Goal: Task Accomplishment & Management: Manage account settings

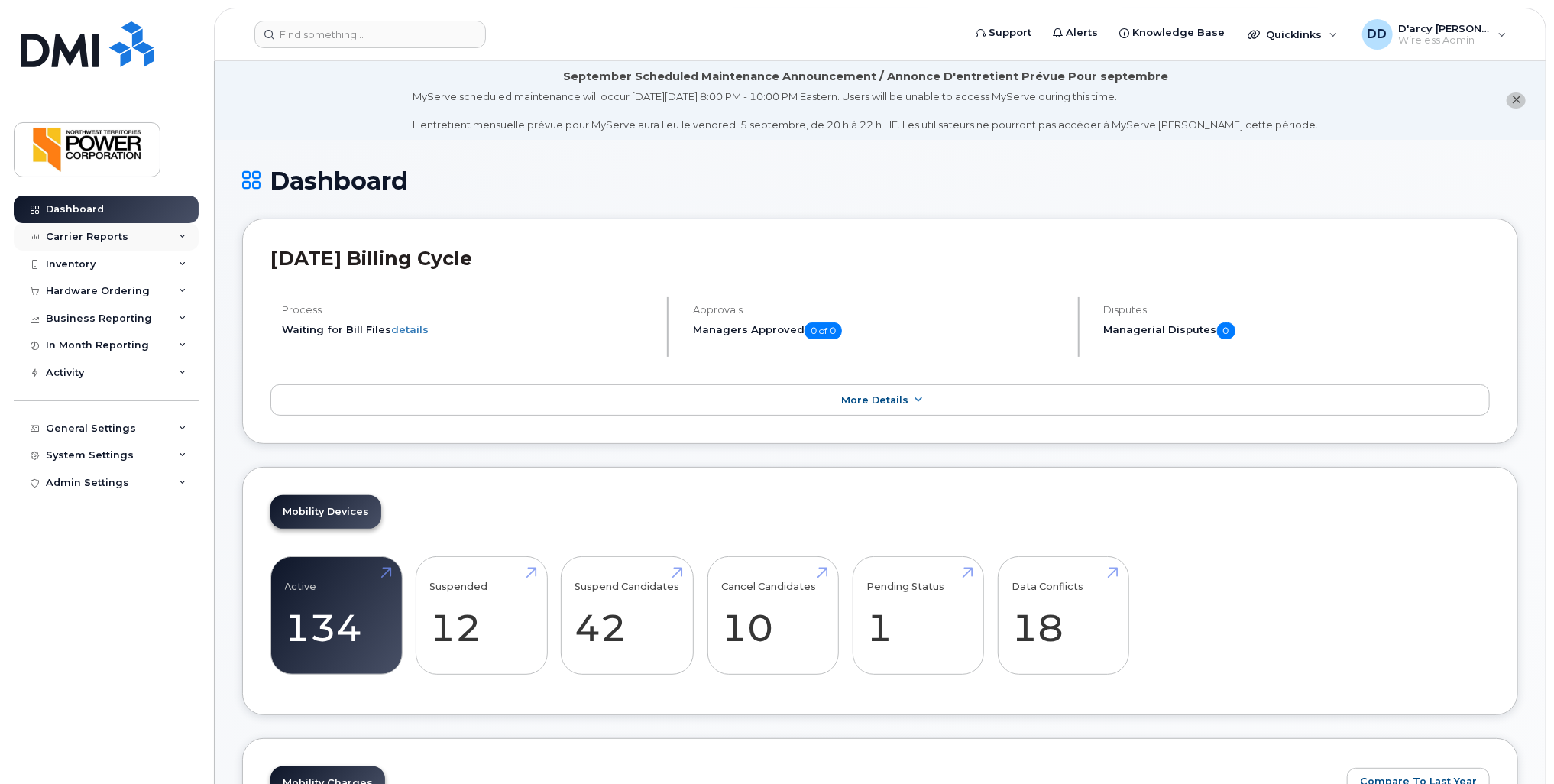
click at [110, 231] on div "Carrier Reports" at bounding box center [87, 237] width 82 height 12
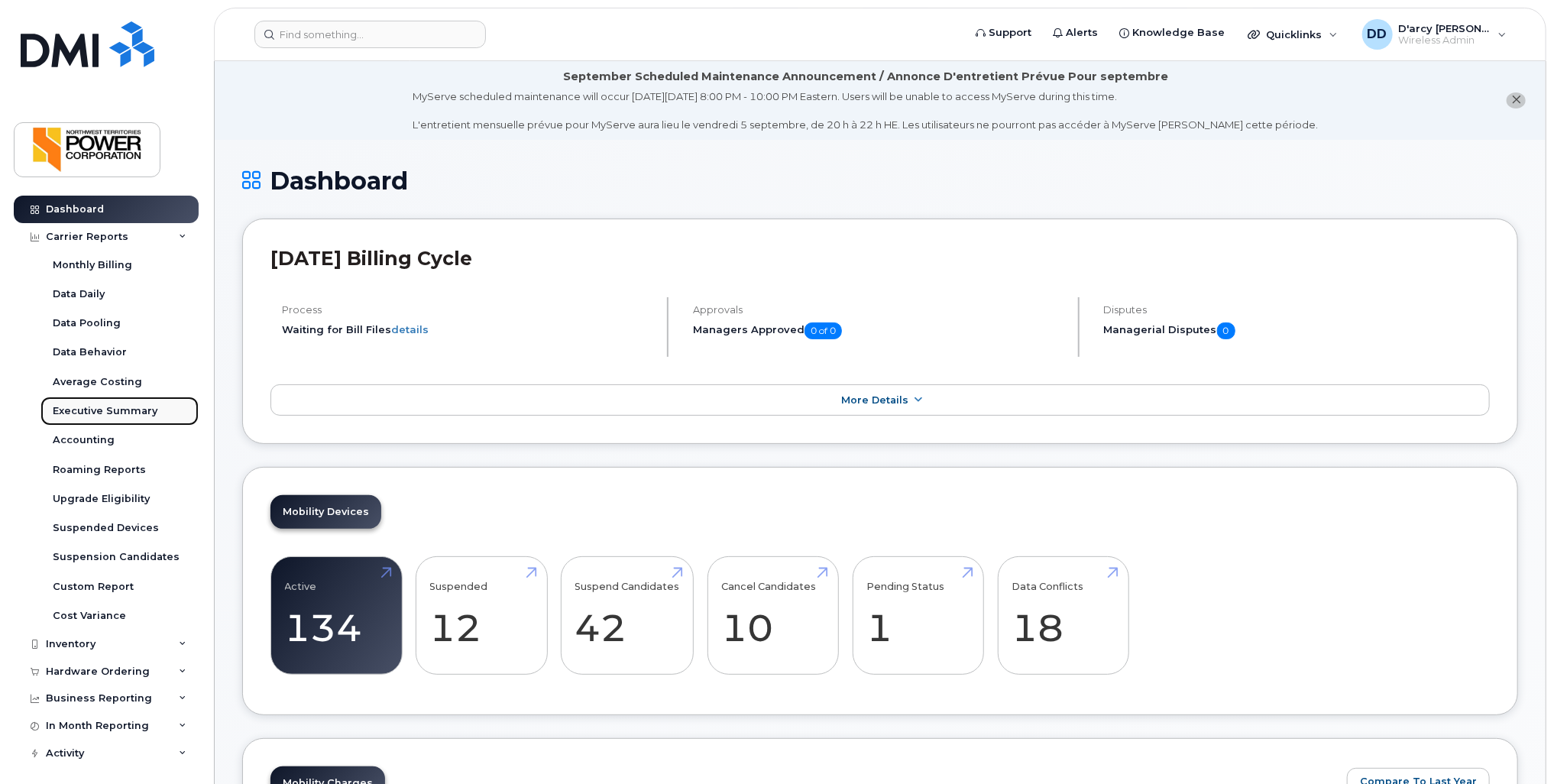
click at [81, 407] on div "Executive Summary" at bounding box center [105, 411] width 105 height 14
click at [81, 435] on div "Accounting" at bounding box center [83, 440] width 62 height 14
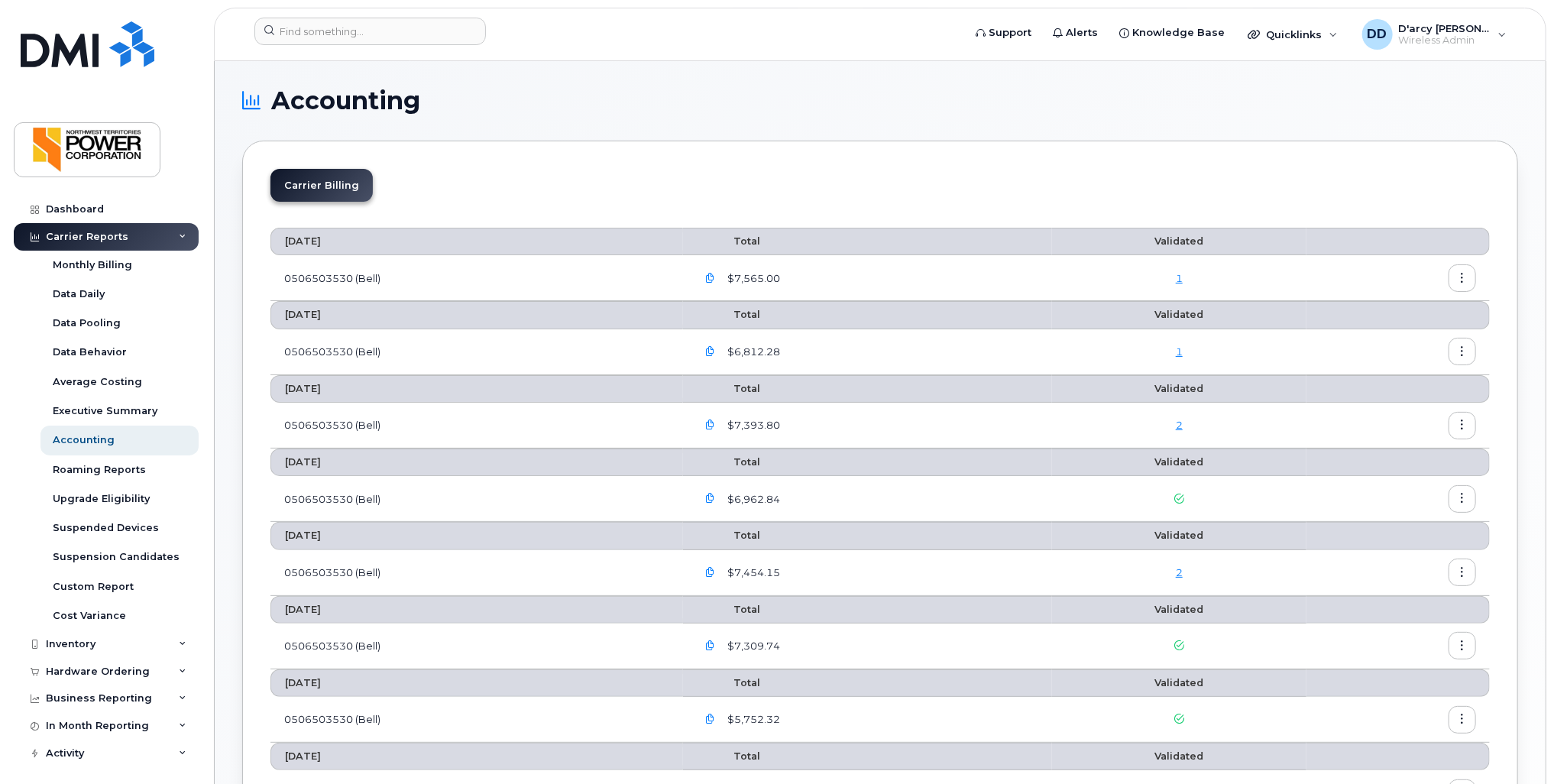
click at [715, 279] on icon "button" at bounding box center [710, 277] width 10 height 10
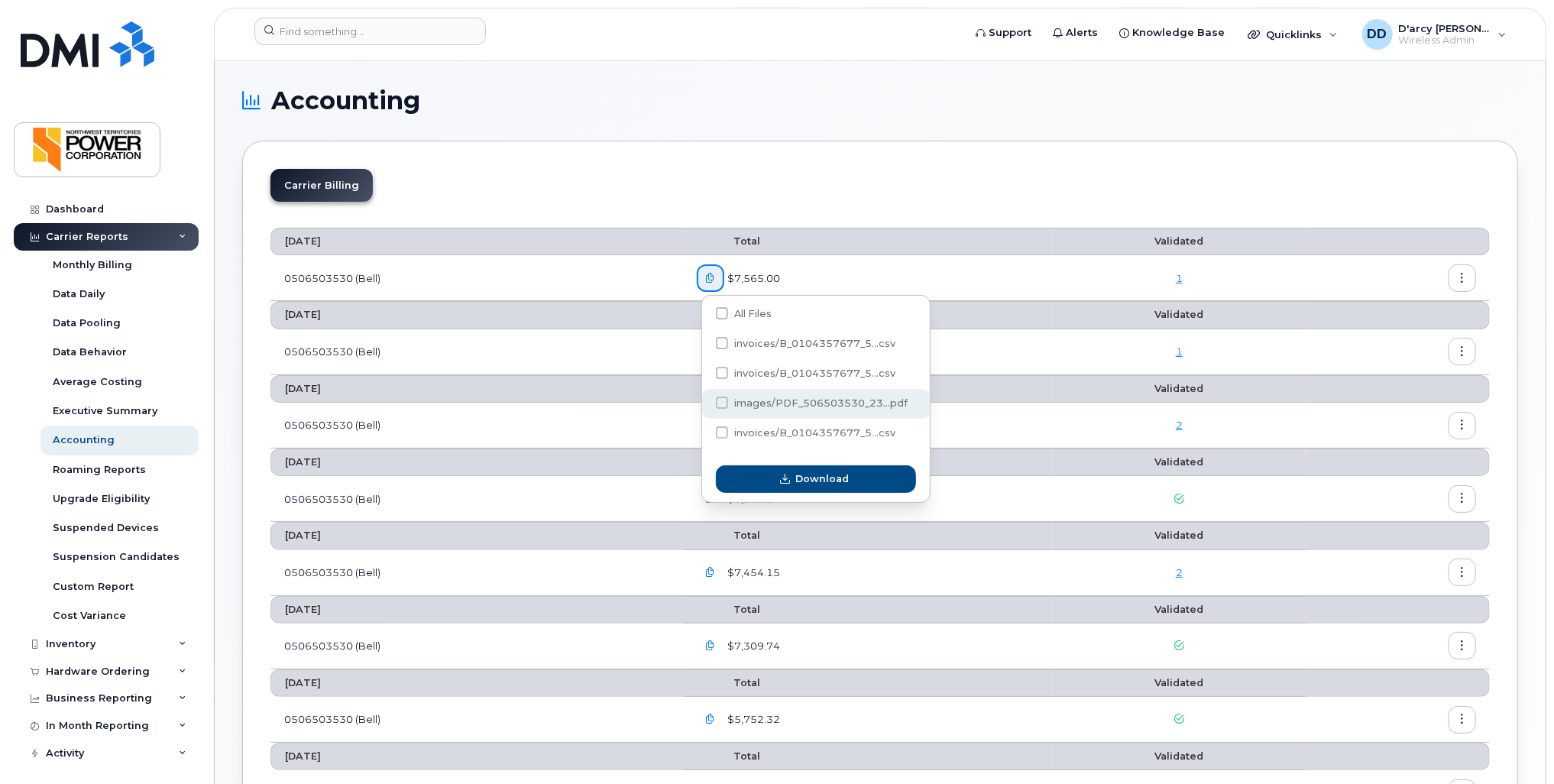
click at [719, 404] on span at bounding box center [722, 402] width 12 height 12
click at [706, 404] on input "images/PDF_506503530_23...pdf" at bounding box center [701, 403] width 8 height 8
checkbox input "true"
click at [832, 478] on span "Download" at bounding box center [822, 479] width 53 height 15
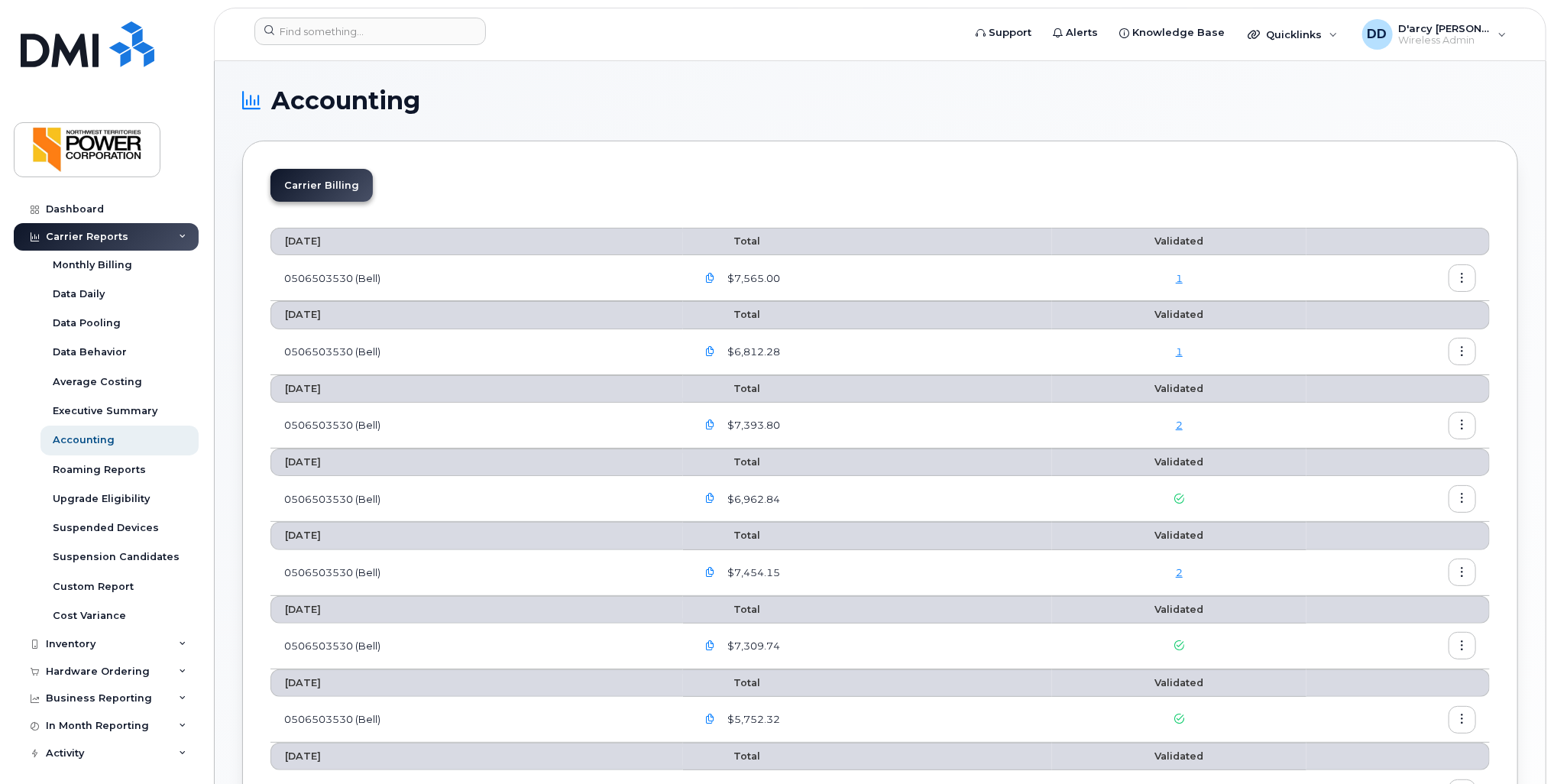
click at [1463, 279] on icon "button" at bounding box center [1462, 277] width 10 height 10
click at [1387, 332] on span "Download" at bounding box center [1394, 340] width 60 height 14
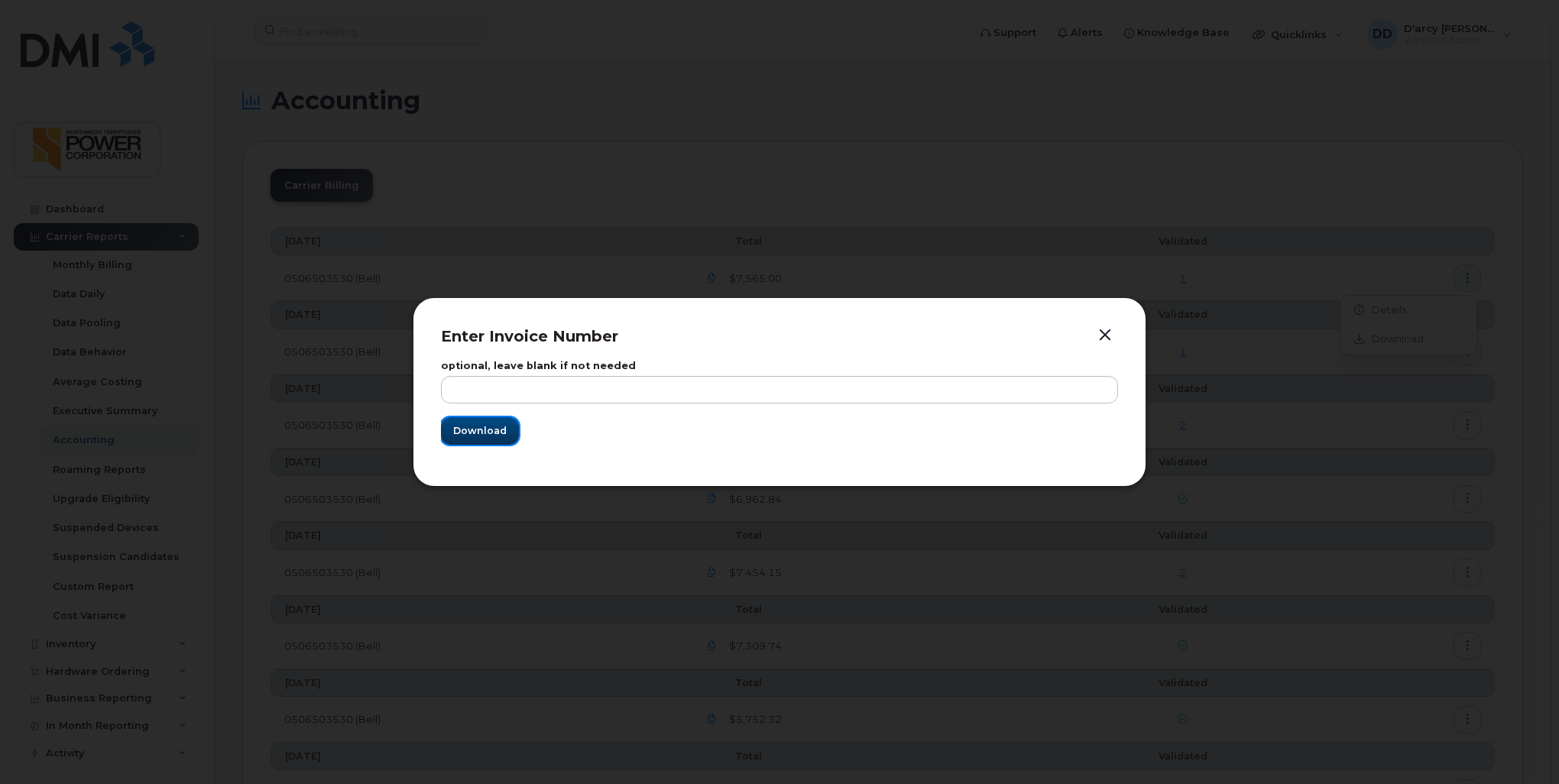
click at [477, 439] on button "Download" at bounding box center [480, 430] width 78 height 27
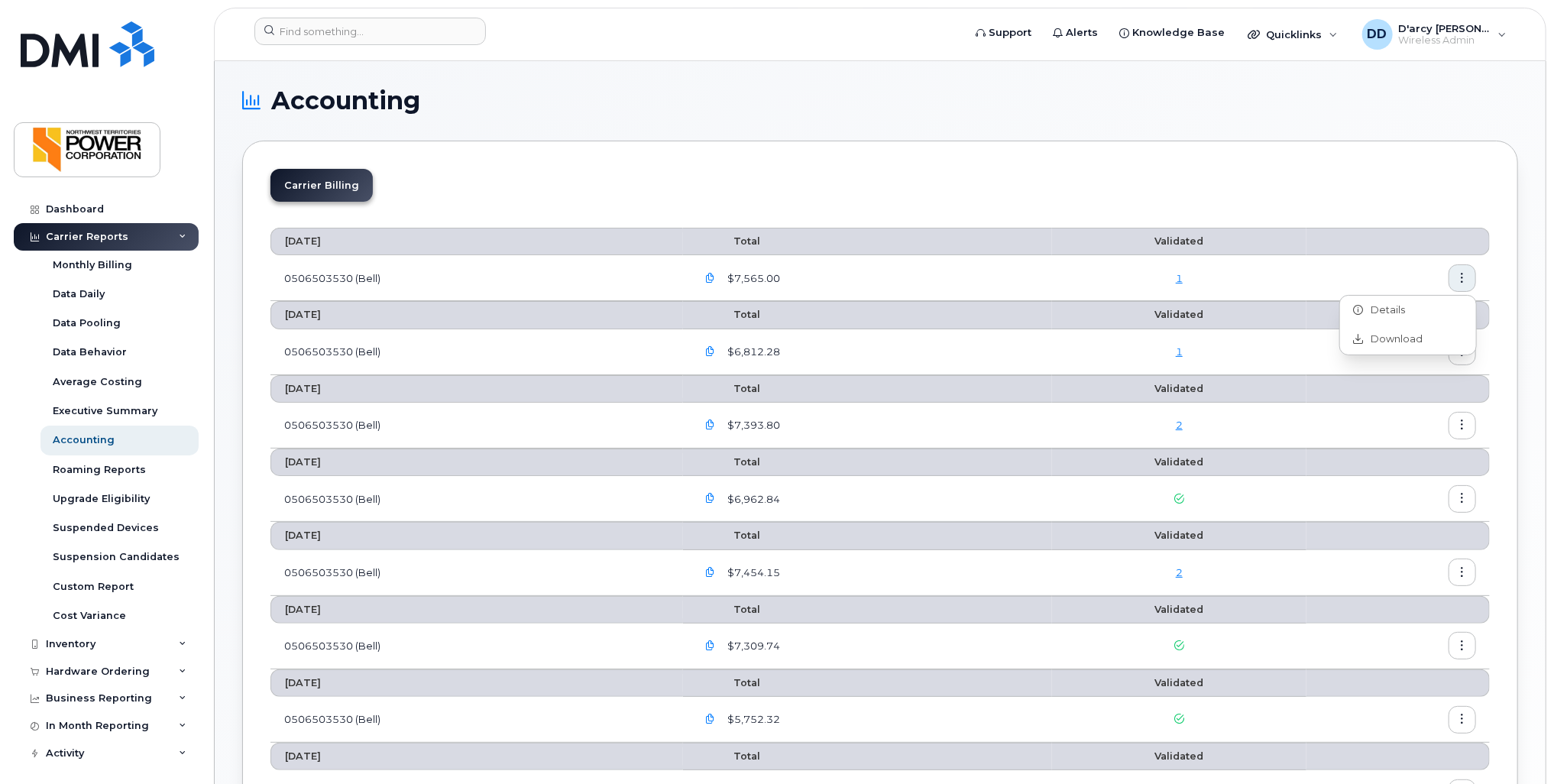
click at [1181, 277] on link "1" at bounding box center [1179, 278] width 7 height 12
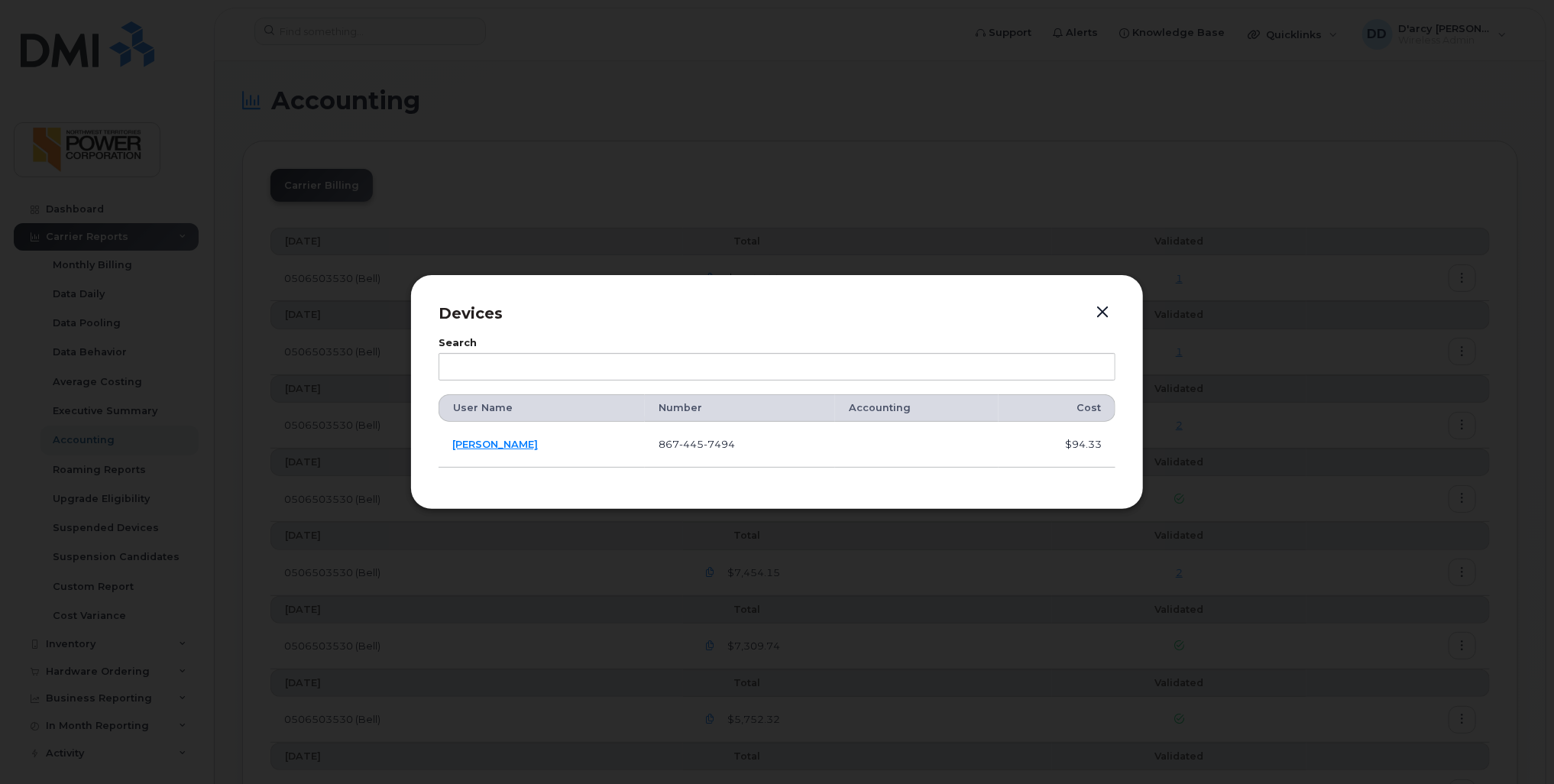
drag, startPoint x: 1106, startPoint y: 307, endPoint x: 410, endPoint y: 471, distance: 715.1
click at [411, 471] on div "Devices Search User Name Number Accounting Cost Stefan Christensen 867 445 7494…" at bounding box center [777, 391] width 734 height 235
click at [504, 445] on link "[PERSON_NAME]" at bounding box center [496, 444] width 86 height 12
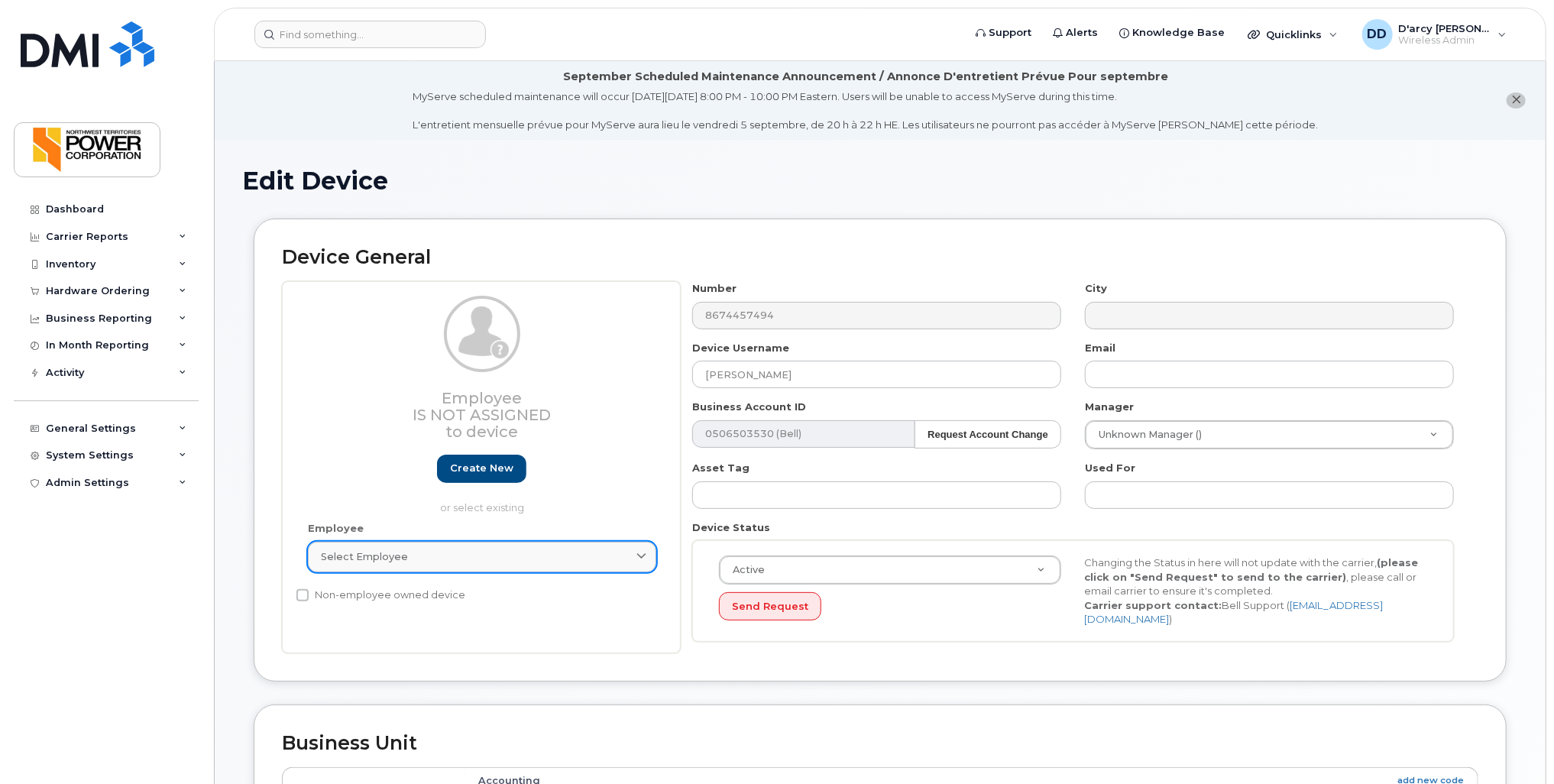
click at [465, 548] on link "Select employee" at bounding box center [482, 556] width 348 height 31
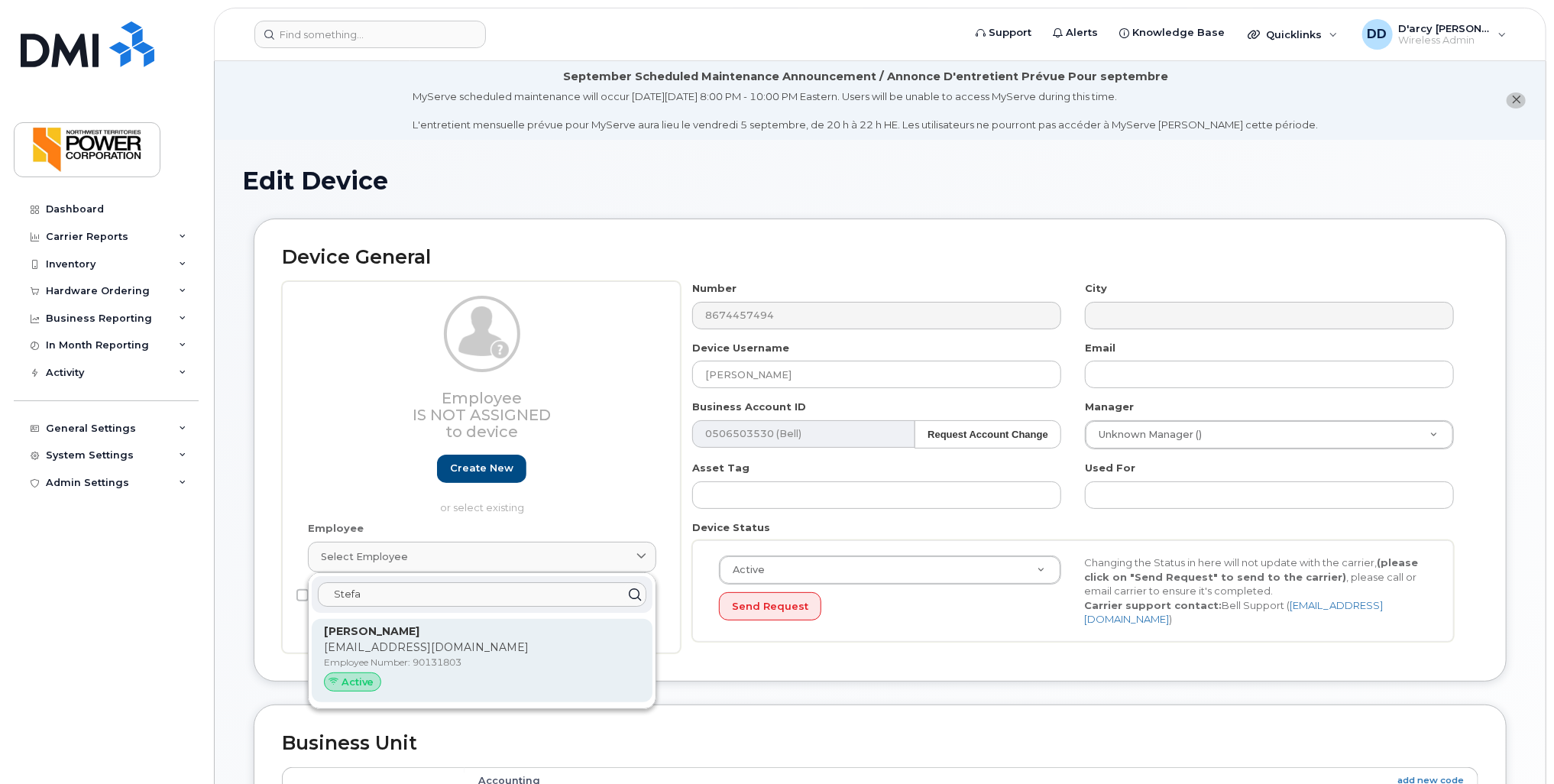
type input "Stefa"
click at [425, 664] on p "Employee Number: 90131803" at bounding box center [482, 662] width 316 height 14
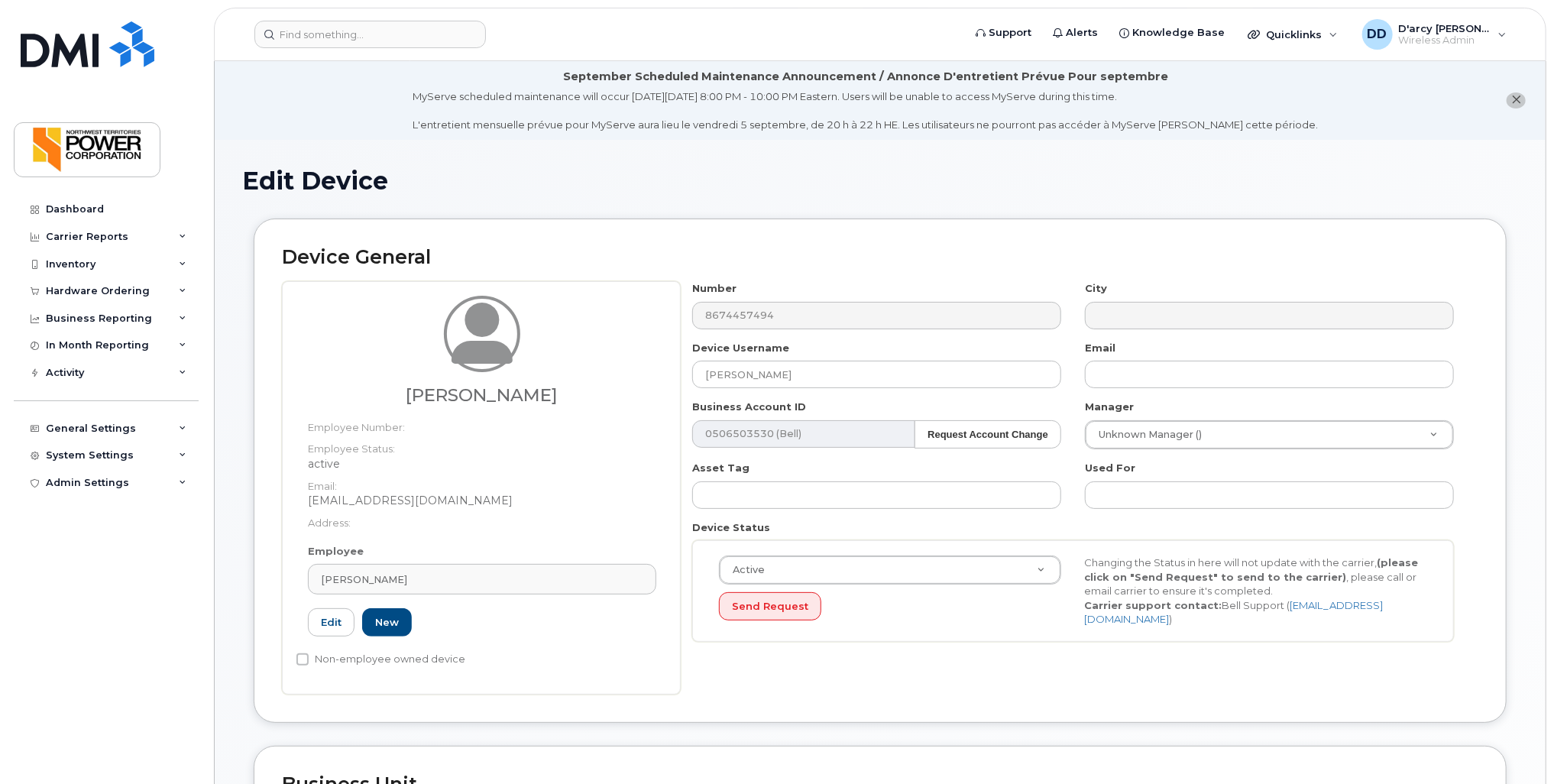
type input "90131803"
type input "[EMAIL_ADDRESS][DOMAIN_NAME]"
type input "7136541"
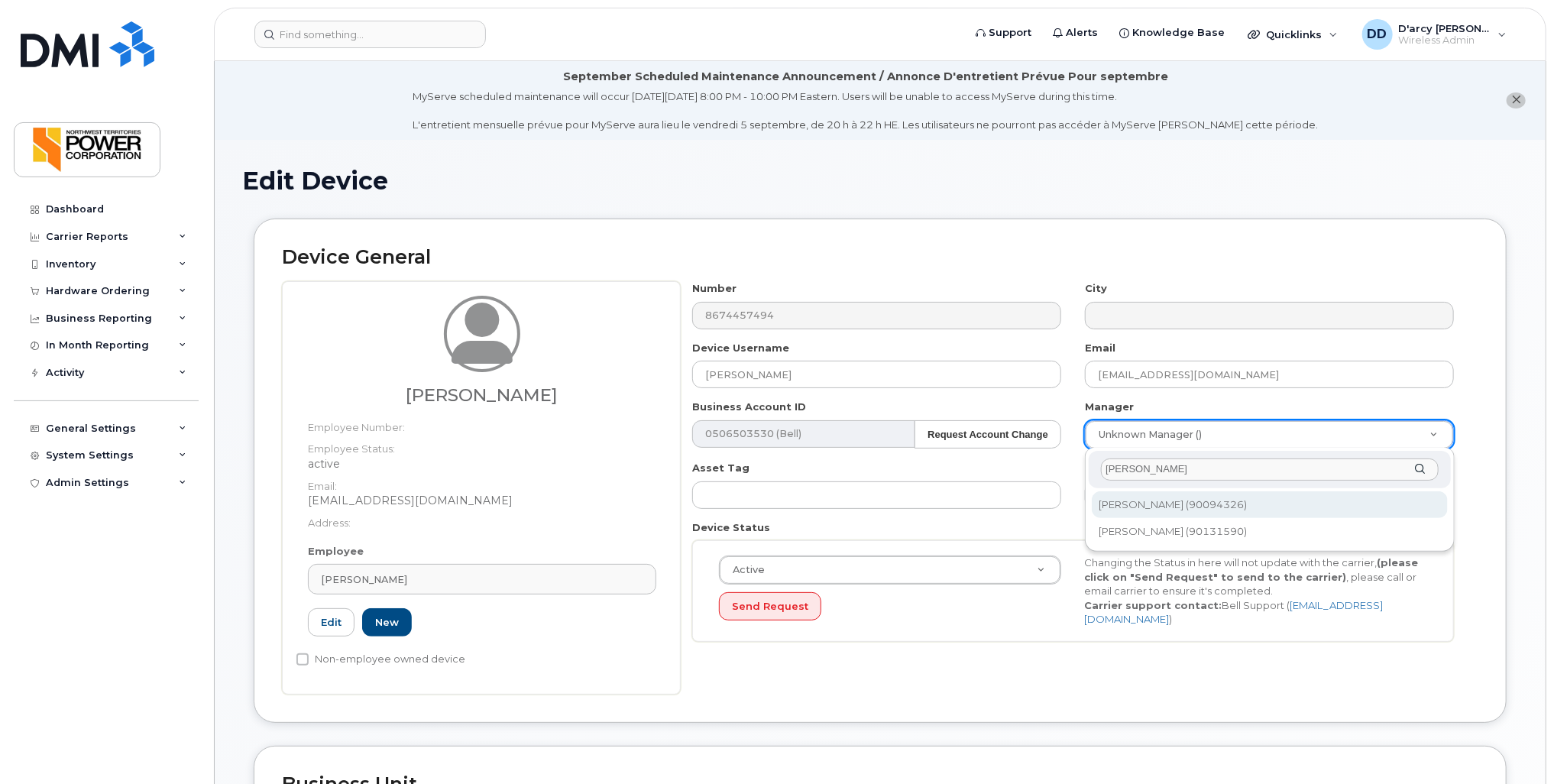
type input "[PERSON_NAME]"
type input "1852528"
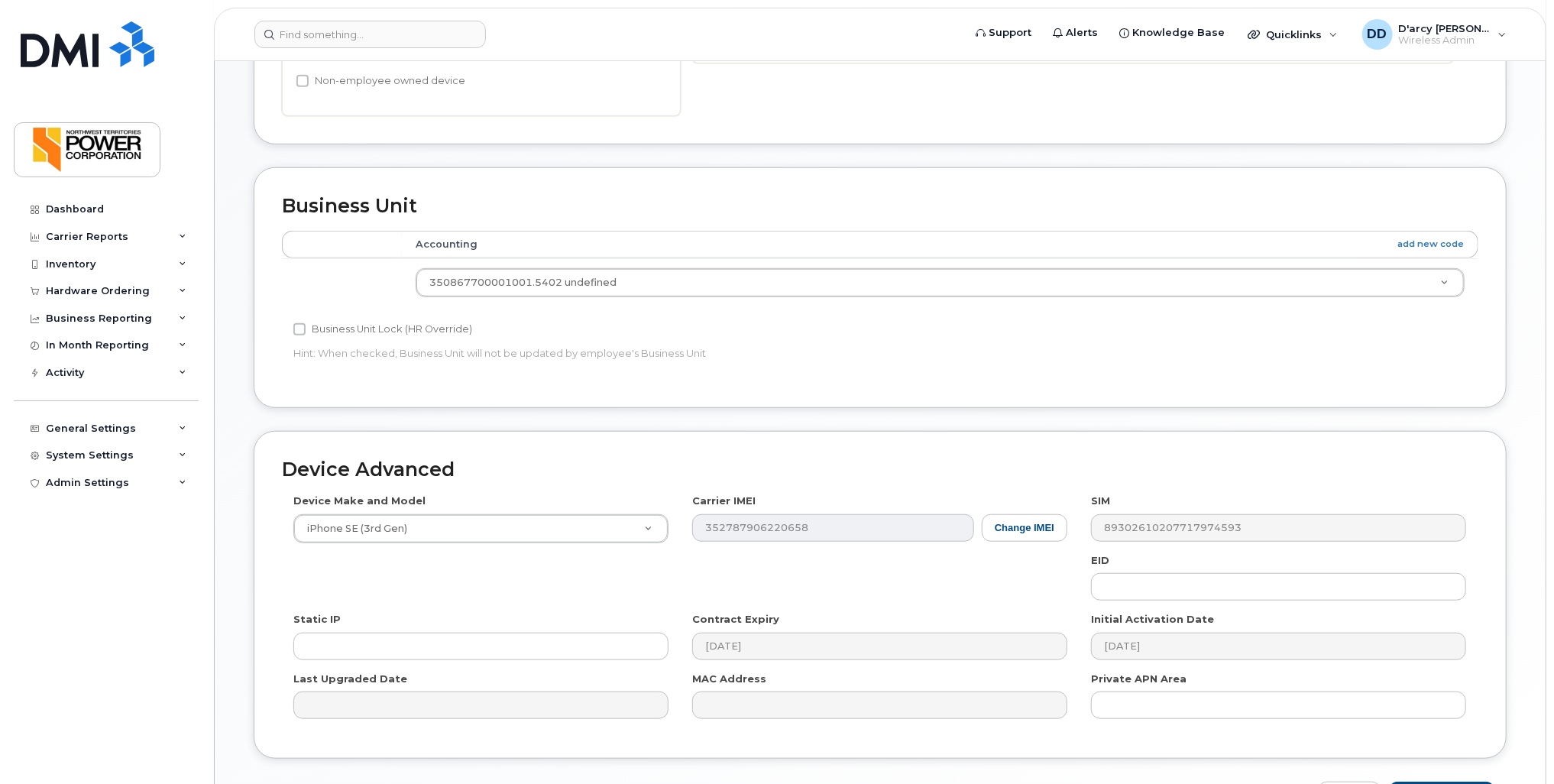
scroll to position [677, 0]
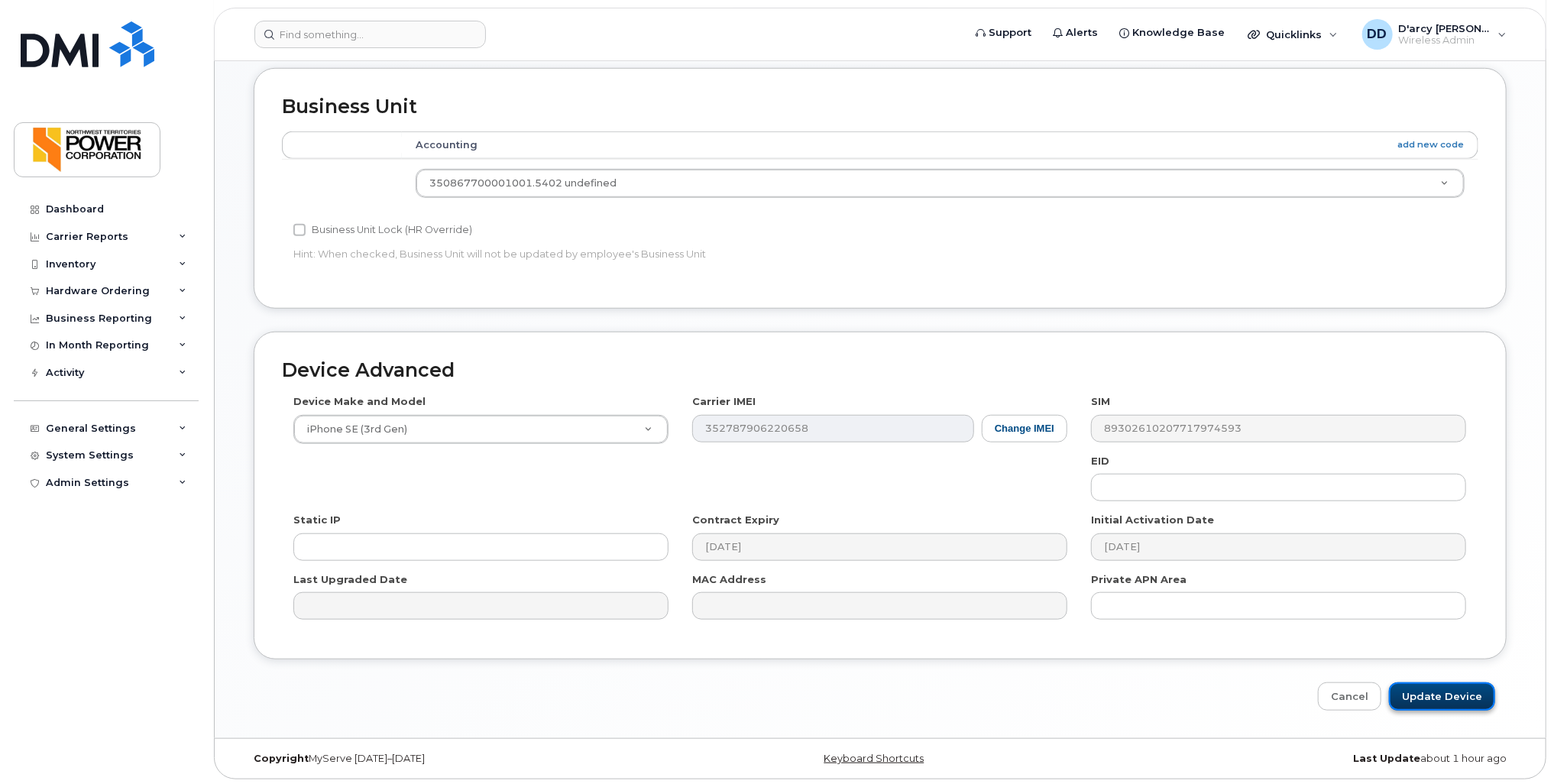
click at [1437, 699] on input "Update Device" at bounding box center [1442, 696] width 106 height 28
type input "Saving..."
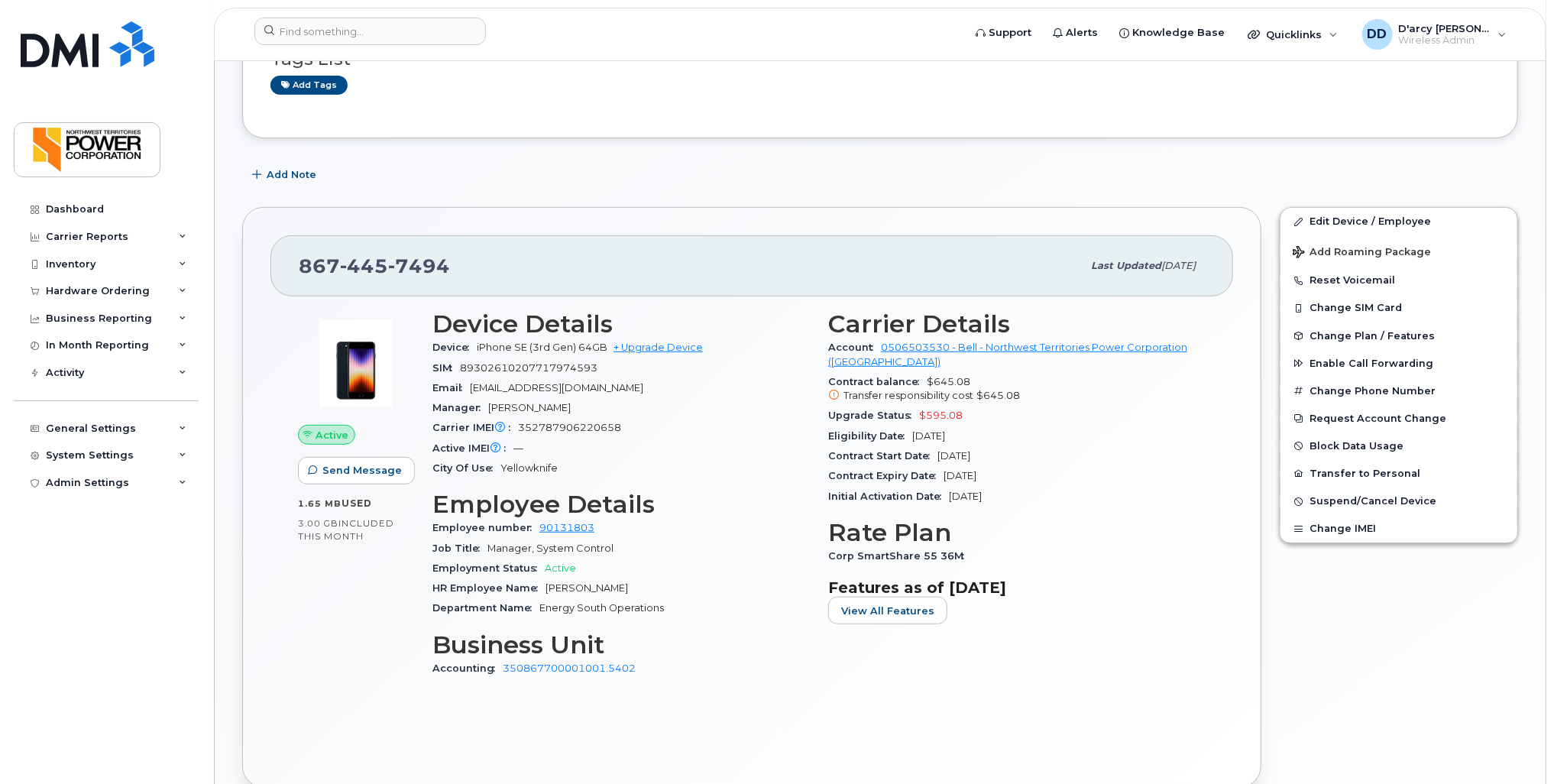
scroll to position [382, 0]
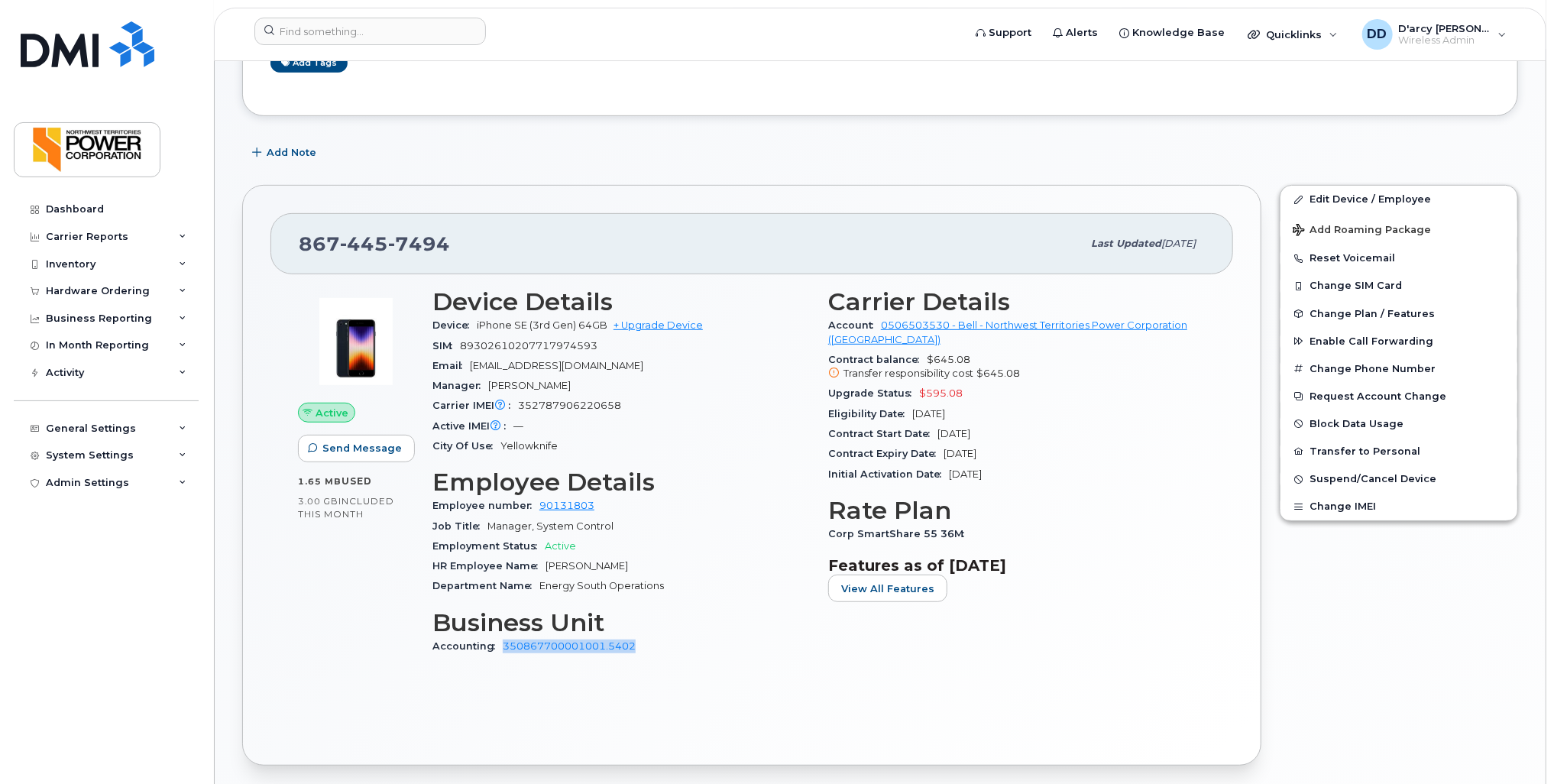
drag, startPoint x: 640, startPoint y: 646, endPoint x: 503, endPoint y: 655, distance: 137.3
click at [503, 655] on div "Accounting 350867700001001.5402" at bounding box center [621, 646] width 377 height 20
drag, startPoint x: 503, startPoint y: 655, endPoint x: 515, endPoint y: 648, distance: 13.9
copy link "350867700001001.5402"
